Goal: Ask a question: Seek information or help from site administrators or community

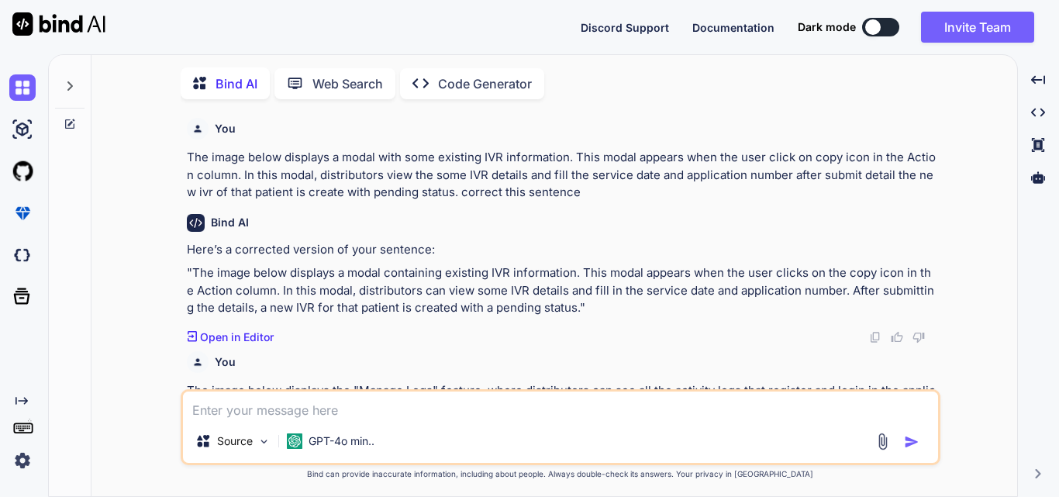
scroll to position [1231, 0]
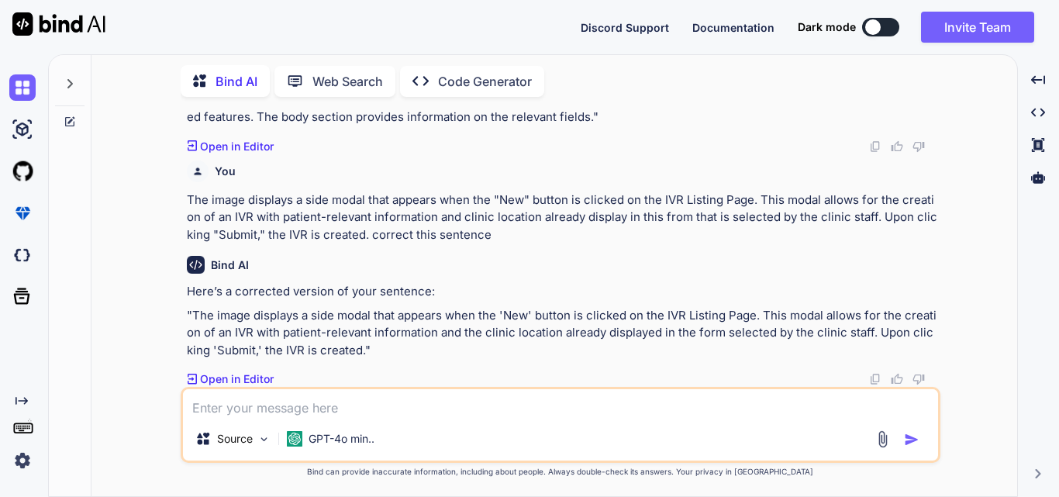
click at [220, 400] on textarea at bounding box center [560, 403] width 755 height 28
paste textarea "The image below displays a pop up modal with existing product information. This…"
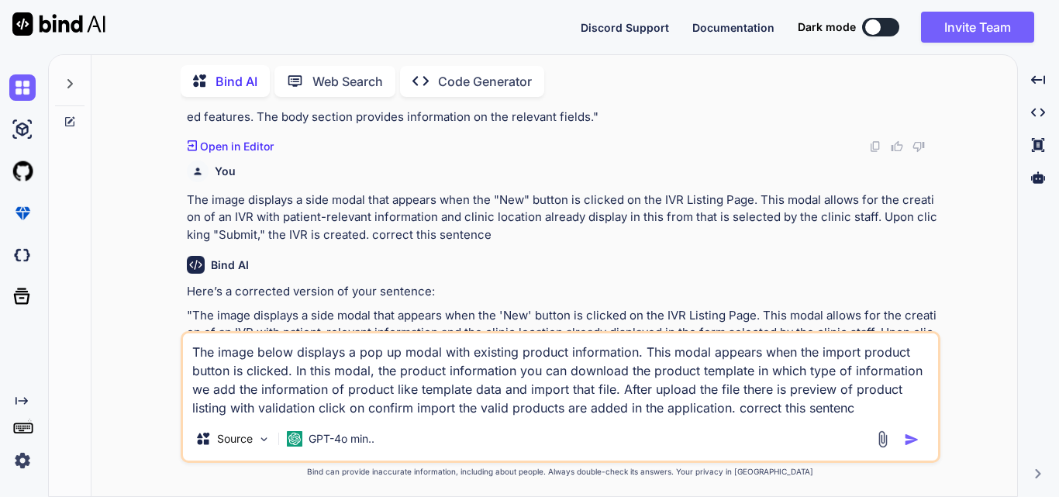
type textarea "The image below displays a pop up modal with existing product information. This…"
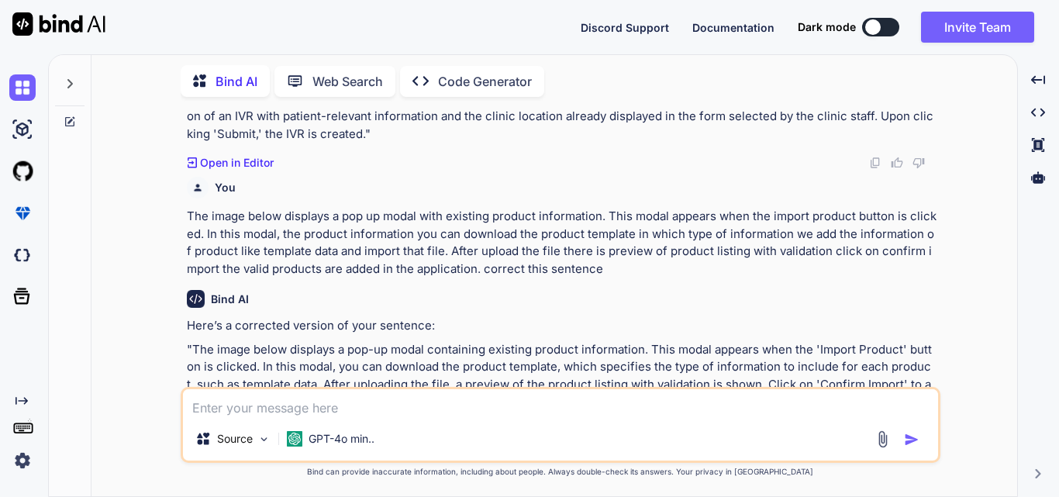
scroll to position [1499, 0]
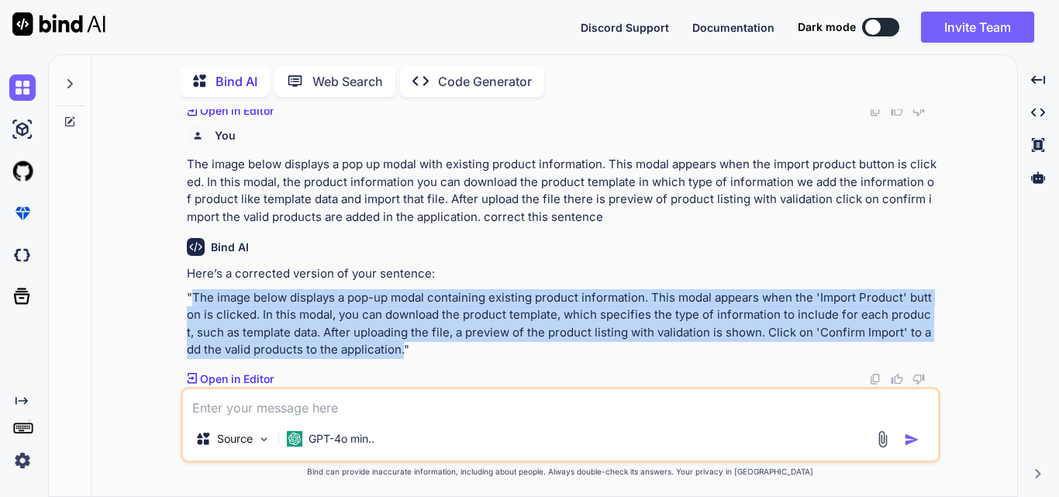
drag, startPoint x: 191, startPoint y: 291, endPoint x: 381, endPoint y: 346, distance: 197.7
click at [381, 346] on p ""The image below displays a pop-up modal containing existing product informatio…" at bounding box center [562, 324] width 750 height 70
copy p "The image below displays a pop-up modal containing existing product information…"
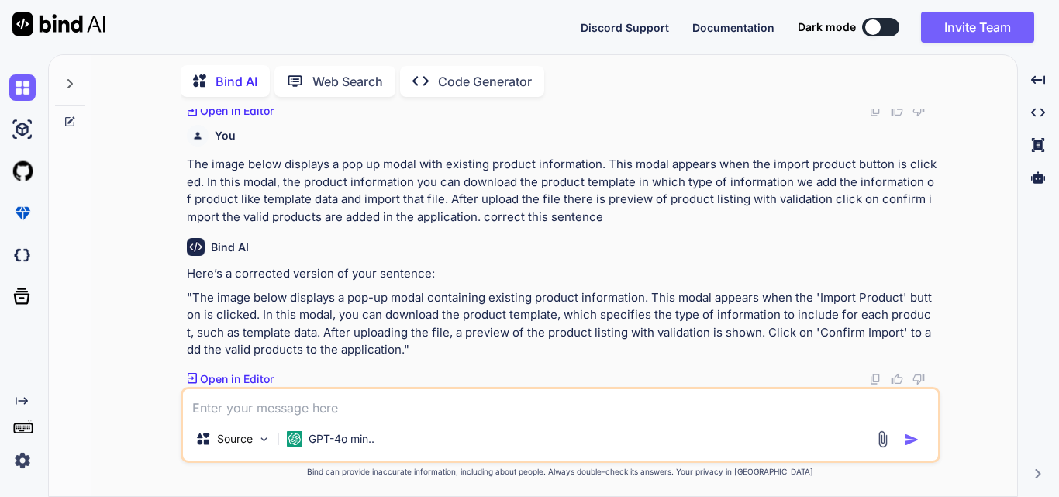
click at [300, 405] on textarea at bounding box center [560, 403] width 755 height 28
paste textarea "The image below displays a side modal with existing IVR information. This modal…"
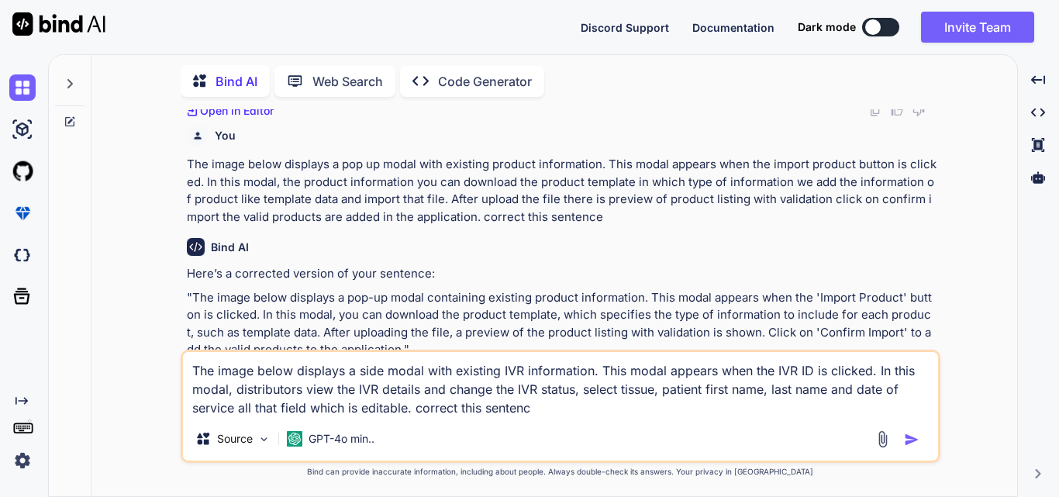
type textarea "The image below displays a side modal with existing IVR information. This modal…"
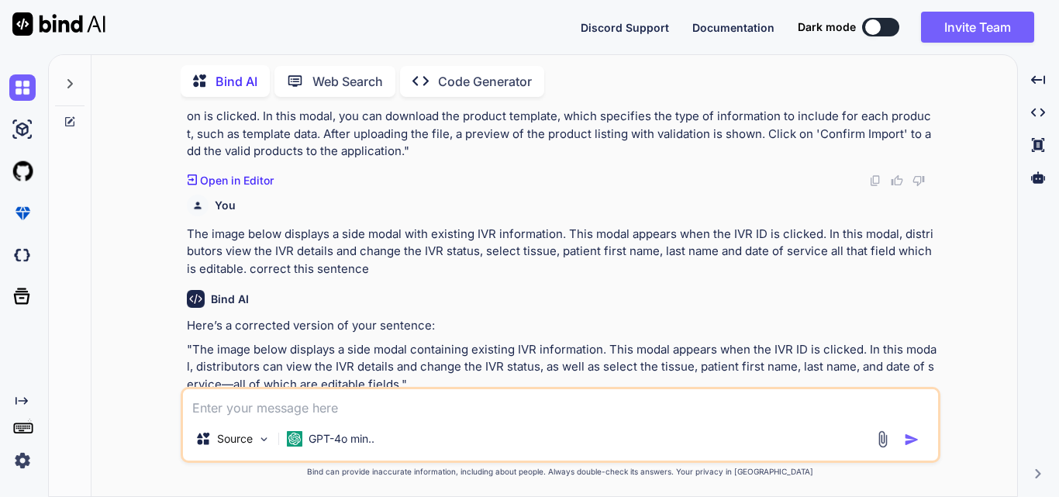
scroll to position [1731, 0]
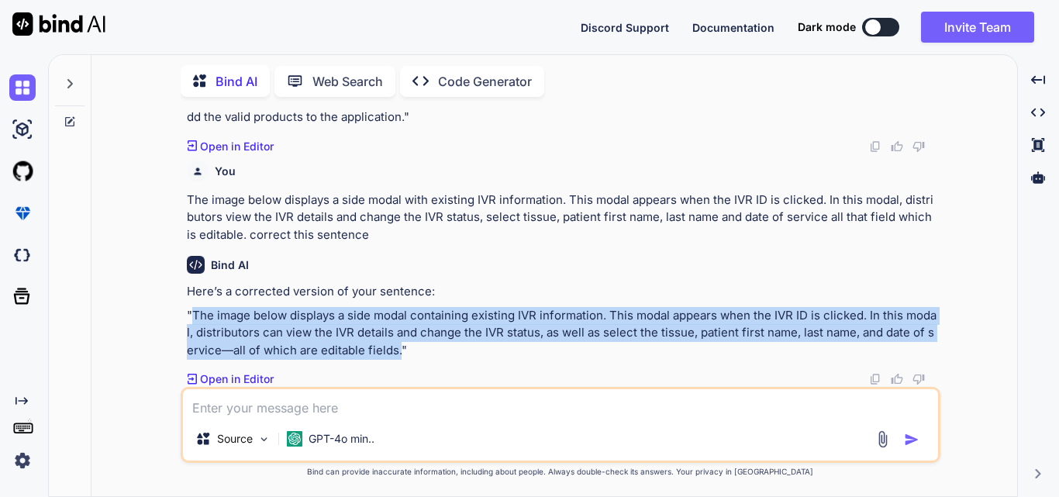
drag, startPoint x: 194, startPoint y: 318, endPoint x: 398, endPoint y: 348, distance: 206.7
click at [398, 348] on p ""The image below displays a side modal containing existing IVR information. Thi…" at bounding box center [562, 333] width 750 height 53
copy p "The image below displays a side modal containing existing IVR information. This…"
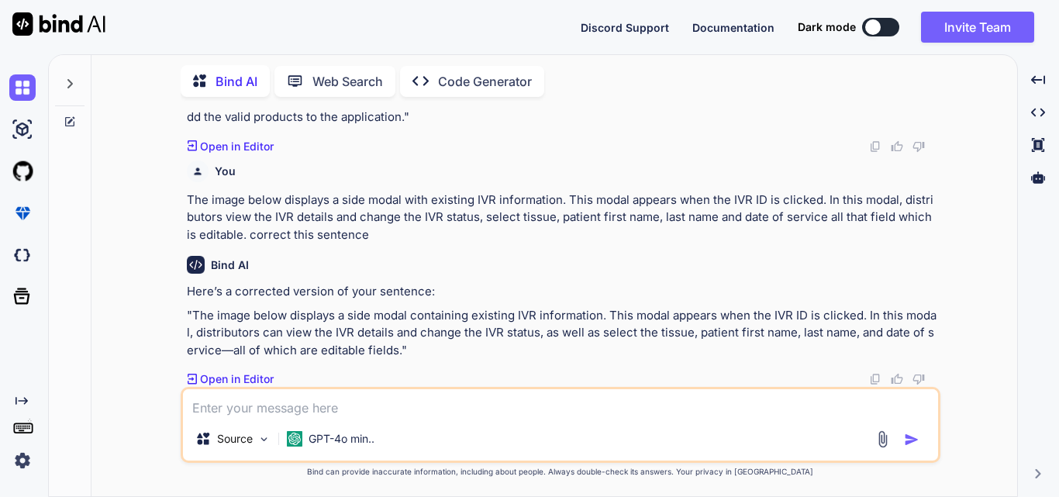
click at [307, 394] on textarea at bounding box center [560, 403] width 755 height 28
paste textarea "The image below displays a modal containing existing IVR information. This moda…"
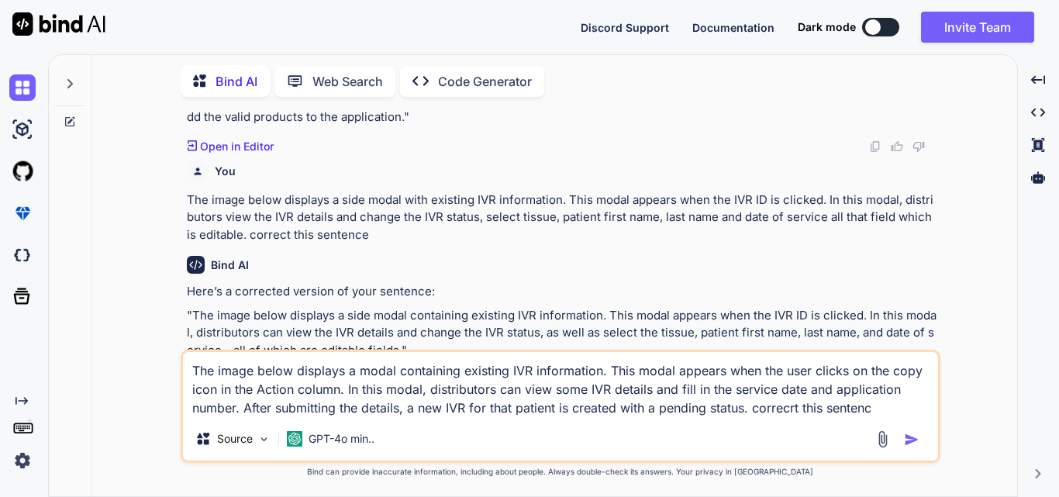
type textarea "The image below displays a modal containing existing IVR information. This moda…"
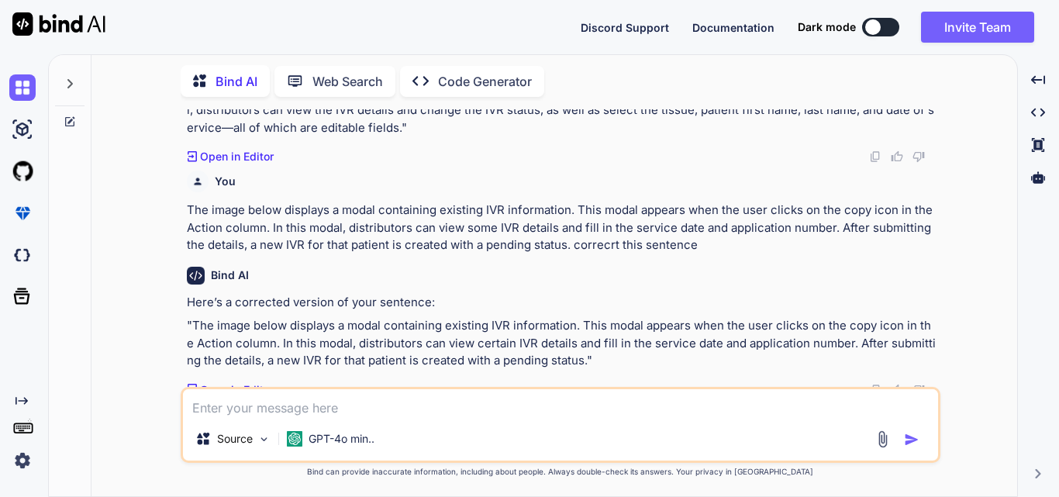
scroll to position [1964, 0]
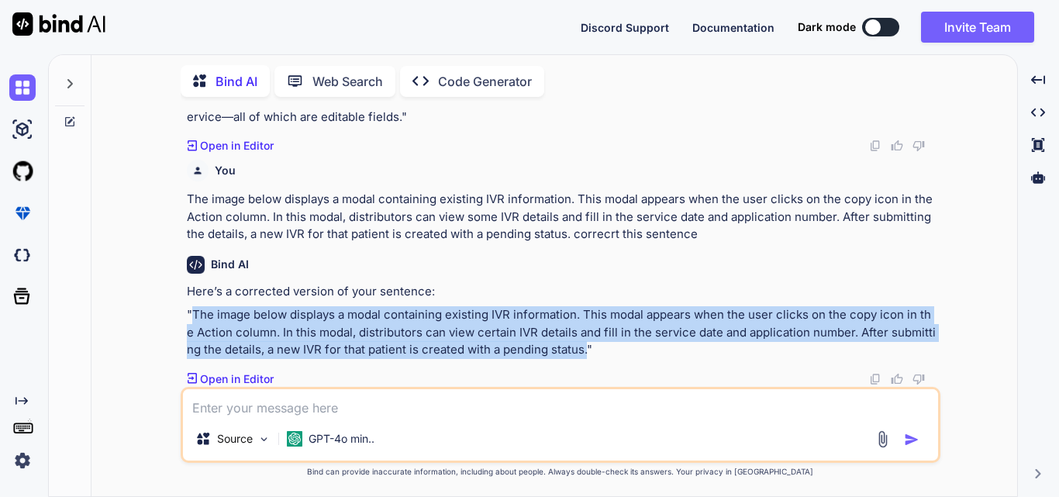
drag, startPoint x: 195, startPoint y: 315, endPoint x: 570, endPoint y: 350, distance: 376.7
click at [570, 350] on p ""The image below displays a modal containing existing IVR information. This mod…" at bounding box center [562, 332] width 750 height 53
copy p "The image below displays a modal containing existing IVR information. This moda…"
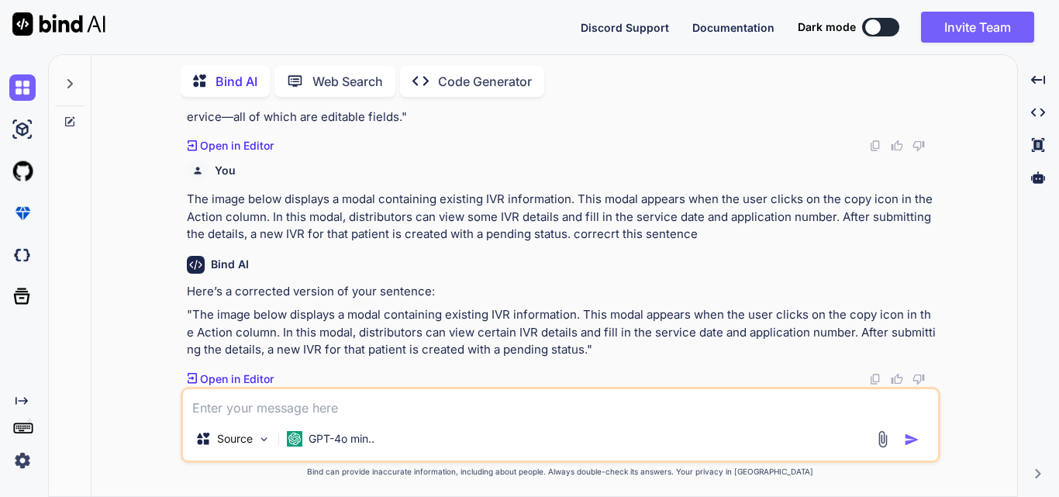
click at [248, 398] on textarea at bounding box center [560, 403] width 755 height 28
paste textarea "The image displays a popup modal that display the details of order related to w…"
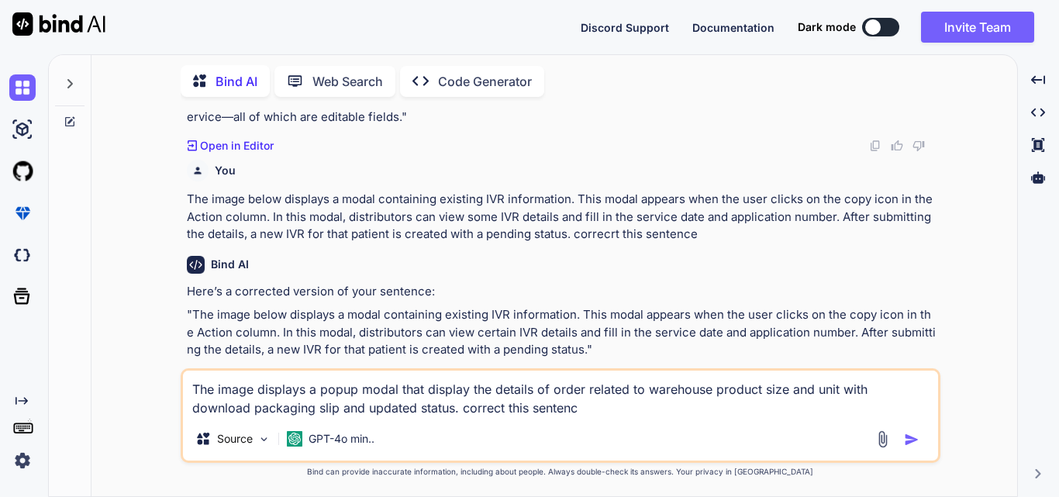
type textarea "The image displays a popup modal that display the details of order related to w…"
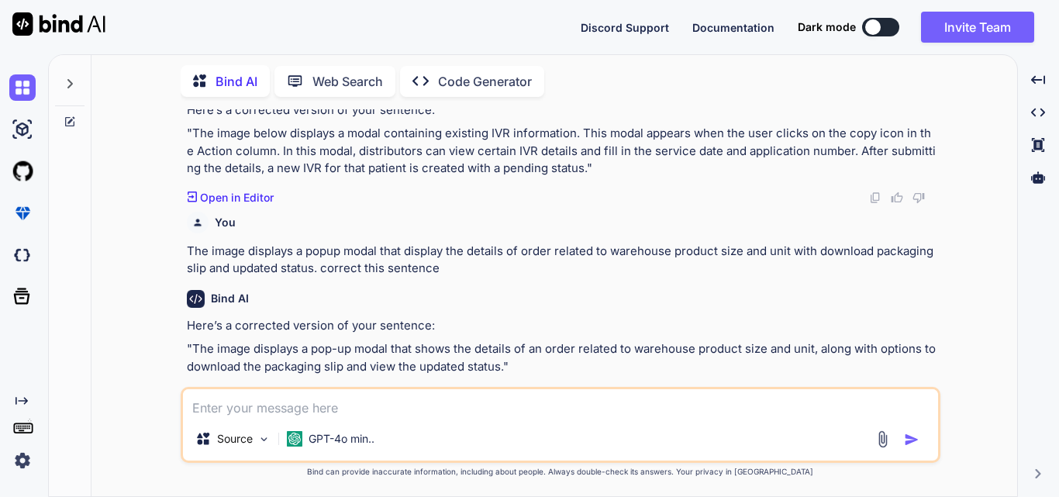
scroll to position [2162, 0]
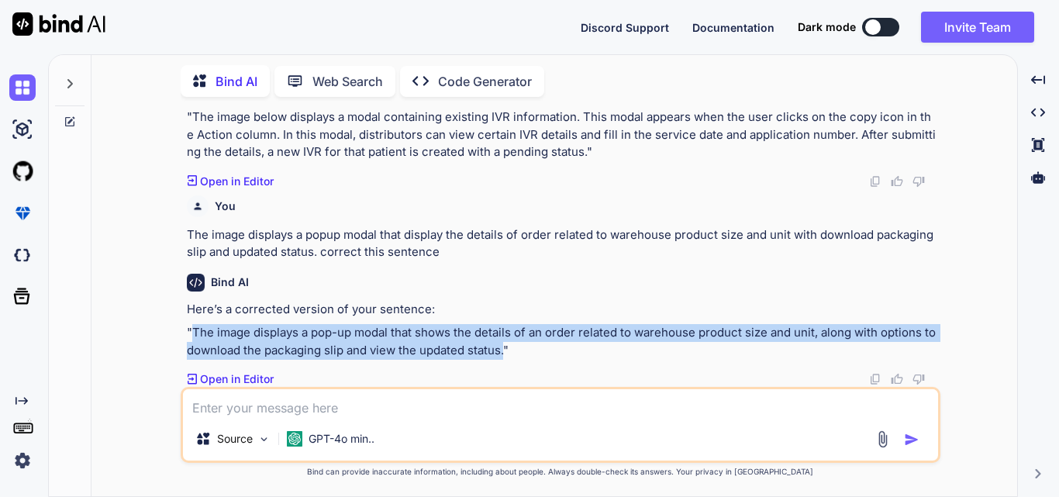
drag, startPoint x: 195, startPoint y: 331, endPoint x: 507, endPoint y: 349, distance: 312.8
click at [507, 349] on p ""The image displays a pop-up modal that shows the details of an order related t…" at bounding box center [562, 341] width 750 height 35
copy p "The image displays a pop-up modal that shows the details of an order related to…"
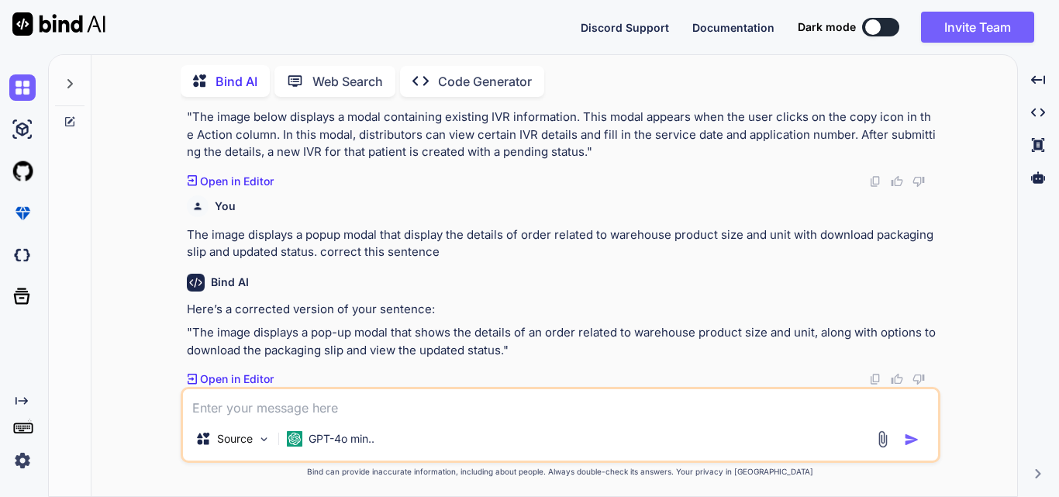
click at [314, 403] on textarea at bounding box center [560, 403] width 755 height 28
paste textarea "The image below displays the "Manage Invoice" feature, where clinic can see the…"
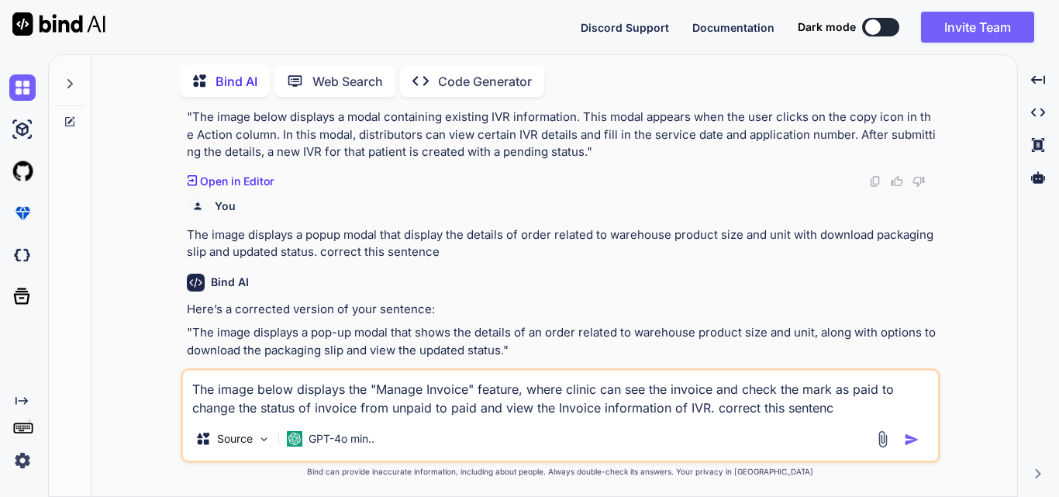
type textarea "The image below displays the "Manage Invoice" feature, where clinic can see the…"
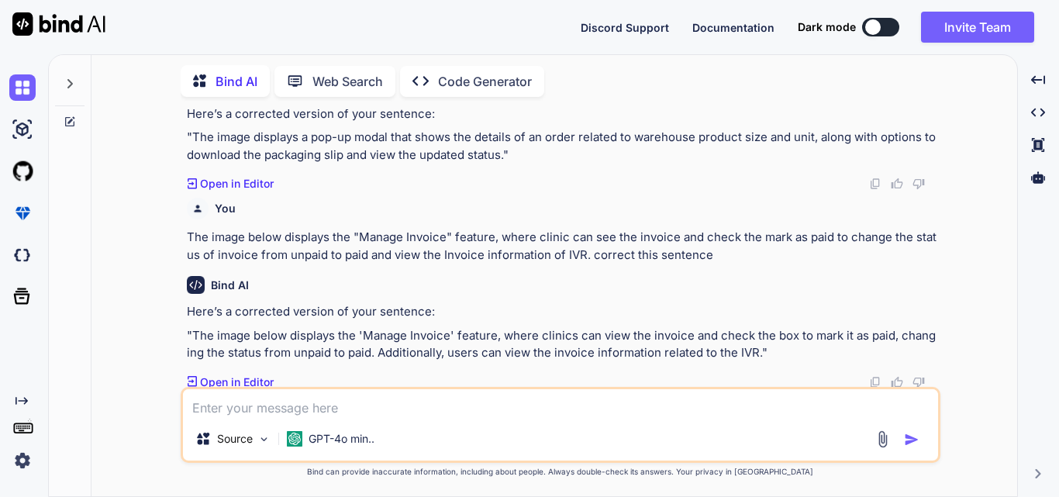
scroll to position [2360, 0]
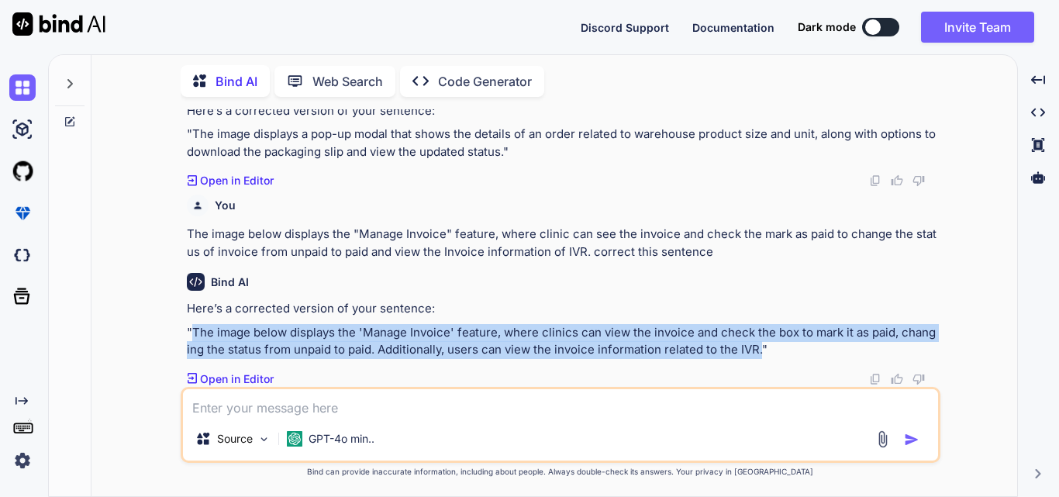
drag, startPoint x: 191, startPoint y: 332, endPoint x: 758, endPoint y: 349, distance: 566.7
click at [758, 349] on p ""The image below displays the 'Manage Invoice' feature, where clinics can view …" at bounding box center [562, 341] width 750 height 35
copy p "The image below displays the 'Manage Invoice' feature, where clinics can view t…"
